Goal: Information Seeking & Learning: Find specific fact

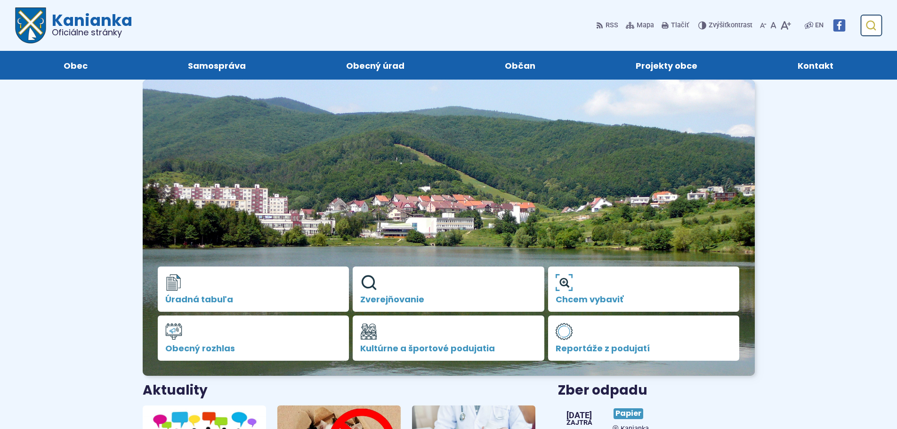
click at [876, 26] on use "submit" at bounding box center [871, 26] width 10 height 10
type input "***"
click at [862, 17] on button "Odoslať vyhľadávací formulár" at bounding box center [870, 25] width 17 height 17
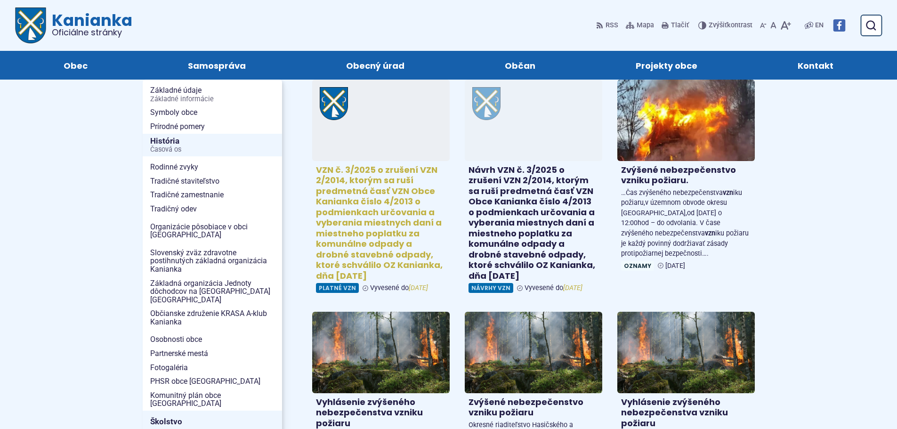
click at [331, 290] on span "Platné VZN" at bounding box center [337, 288] width 43 height 10
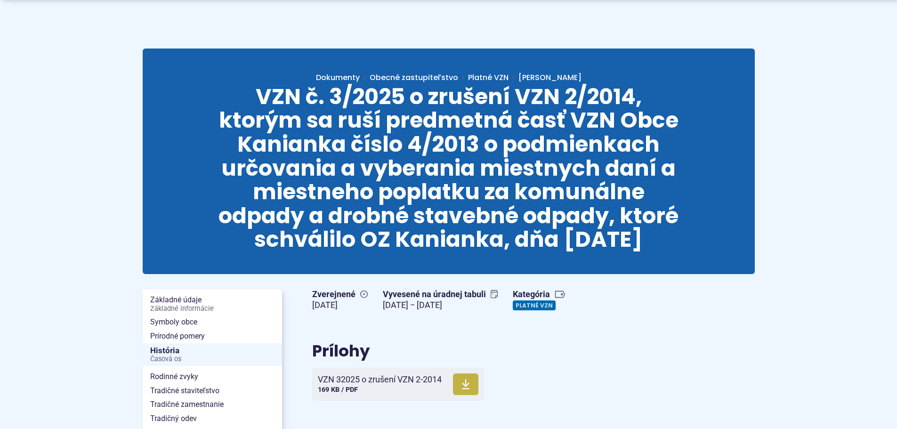
scroll to position [188, 0]
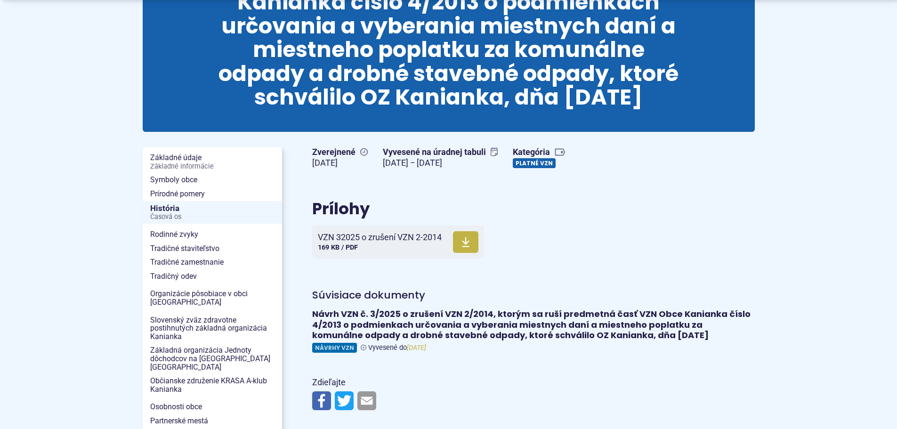
click at [553, 164] on link "Platné VZN" at bounding box center [534, 163] width 43 height 10
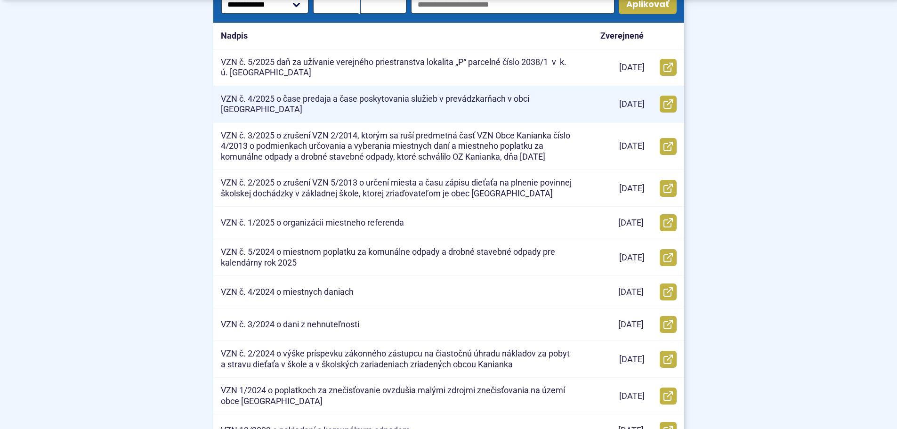
scroll to position [330, 0]
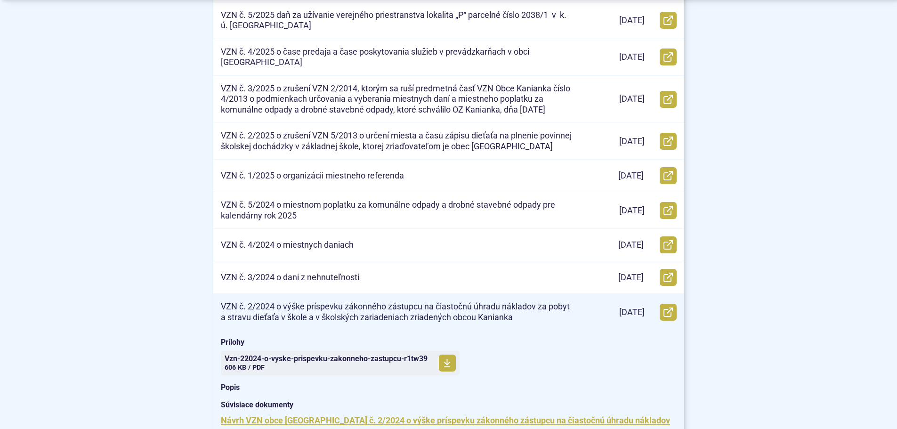
click at [483, 311] on p "VZN č. 2/2024 o výške príspevku zákonného zástupcu na čiastočnú úhradu nákladov…" at bounding box center [397, 311] width 353 height 21
click at [442, 357] on span at bounding box center [447, 363] width 17 height 17
